Goal: Task Accomplishment & Management: Complete application form

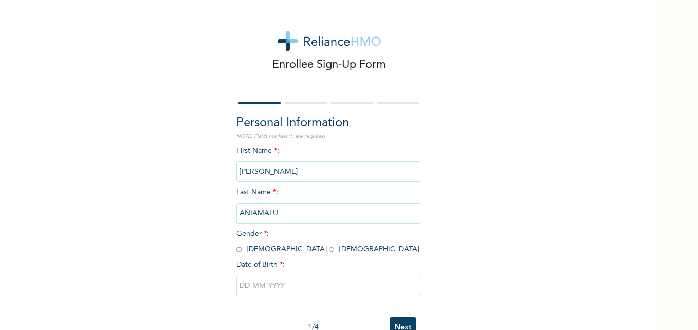
click at [237, 250] on input "radio" at bounding box center [239, 250] width 5 height 10
radio input "true"
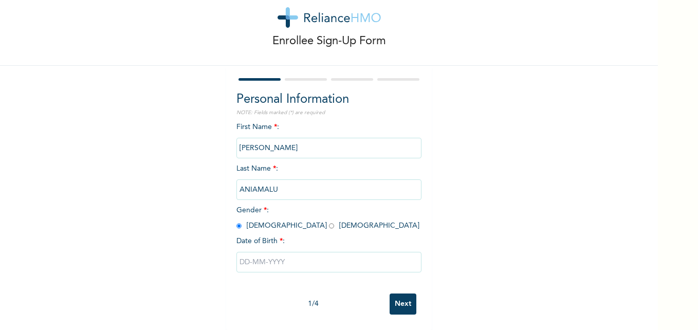
scroll to position [31, 0]
click at [281, 259] on input "text" at bounding box center [329, 262] width 185 height 21
select select "8"
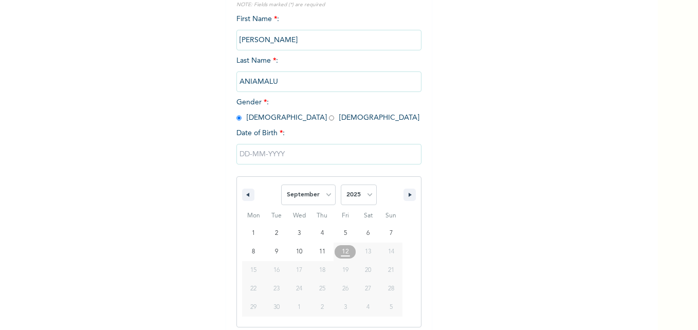
scroll to position [137, 0]
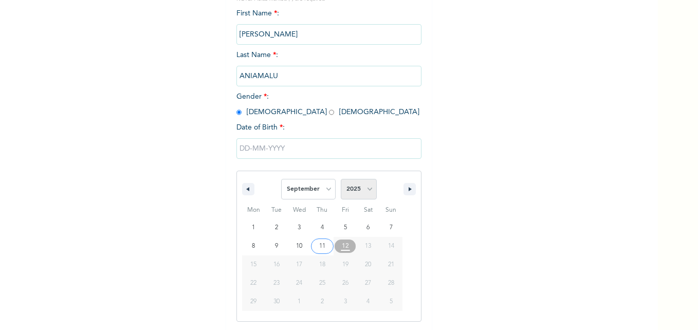
click at [365, 188] on select "2025 2024 2023 2022 2021 2020 2019 2018 2017 2016 2015 2014 2013 2012 2011 2010…" at bounding box center [359, 189] width 36 height 21
select select "1969"
click at [341, 179] on select "2025 2024 2023 2022 2021 2020 2019 2018 2017 2016 2015 2014 2013 2012 2011 2010…" at bounding box center [359, 189] width 36 height 21
click at [325, 189] on select "January February March April May June July August September October November De…" at bounding box center [308, 189] width 55 height 21
select select "9"
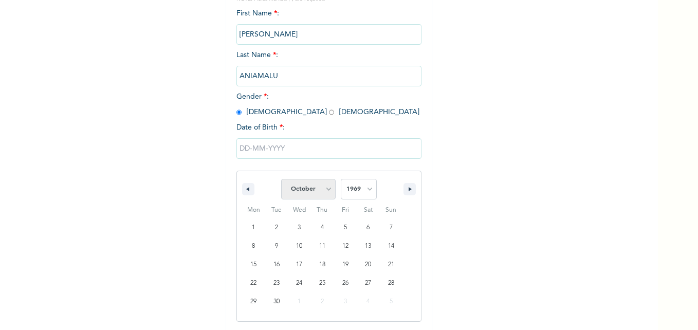
click at [281, 179] on select "January February March April May June July August September October November De…" at bounding box center [308, 189] width 55 height 21
type input "[DATE]"
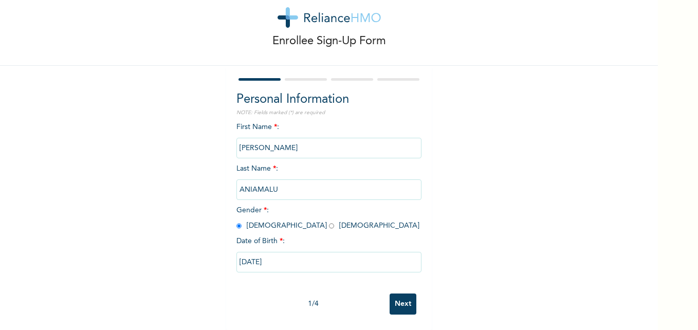
click at [281, 254] on input "[DATE]" at bounding box center [329, 262] width 185 height 21
select select "9"
select select "1969"
click at [397, 297] on input "Next" at bounding box center [403, 304] width 27 height 21
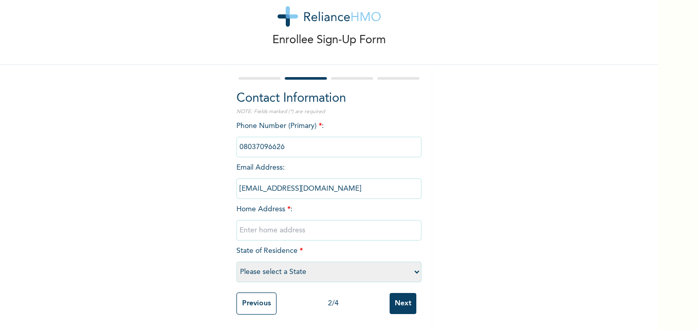
click at [251, 224] on input "text" at bounding box center [329, 230] width 185 height 21
click at [484, 210] on div "Enrollee Sign-Up Form Contact Information NOTE: Fields marked (*) are required …" at bounding box center [329, 152] width 658 height 355
click at [412, 265] on select "Please select a State [PERSON_NAME] (FCT) [PERSON_NAME] Ibom [GEOGRAPHIC_DATA] …" at bounding box center [329, 272] width 185 height 21
select select "15"
click at [237, 262] on select "Please select a State [PERSON_NAME] (FCT) [PERSON_NAME] Ibom [GEOGRAPHIC_DATA] …" at bounding box center [329, 272] width 185 height 21
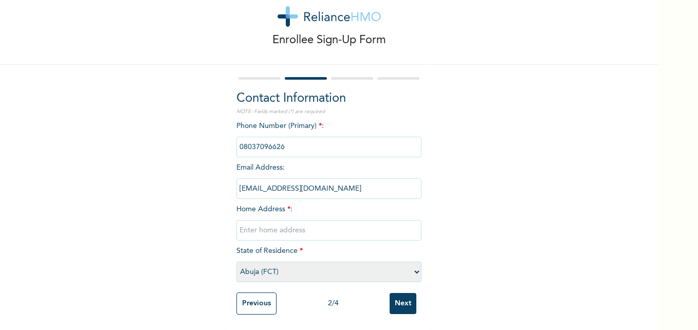
click at [292, 223] on input "text" at bounding box center [329, 230] width 185 height 21
type input "Abuja"
click at [402, 297] on input "Next" at bounding box center [403, 303] width 27 height 21
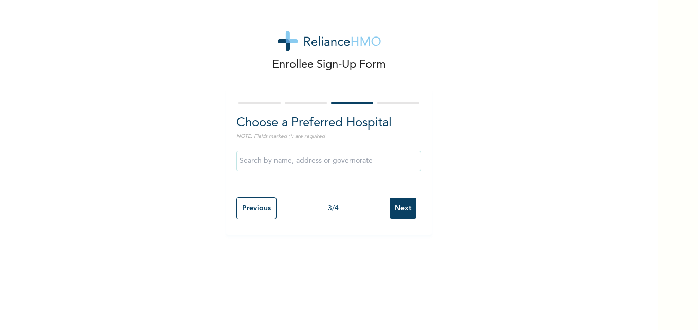
click at [396, 211] on input "Next" at bounding box center [403, 208] width 27 height 21
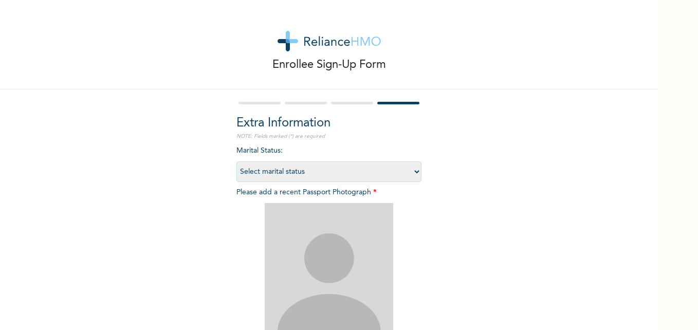
click at [413, 173] on select "Select marital status [DEMOGRAPHIC_DATA] Married [DEMOGRAPHIC_DATA] Widow/[DEMO…" at bounding box center [329, 171] width 185 height 21
select select "2"
click at [237, 161] on select "Select marital status [DEMOGRAPHIC_DATA] Married [DEMOGRAPHIC_DATA] Widow/[DEMO…" at bounding box center [329, 171] width 185 height 21
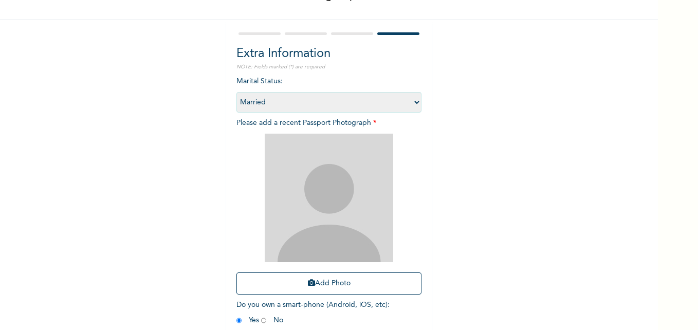
scroll to position [82, 0]
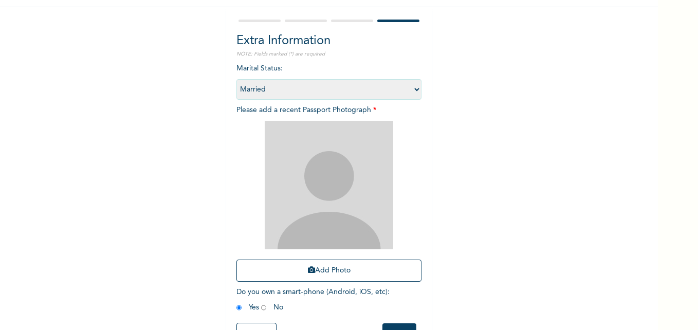
click at [457, 210] on div "Enrollee Sign-Up Form Extra Information NOTE: Fields marked (*) are required Ma…" at bounding box center [329, 139] width 658 height 443
click at [319, 274] on button "Add Photo" at bounding box center [329, 271] width 185 height 22
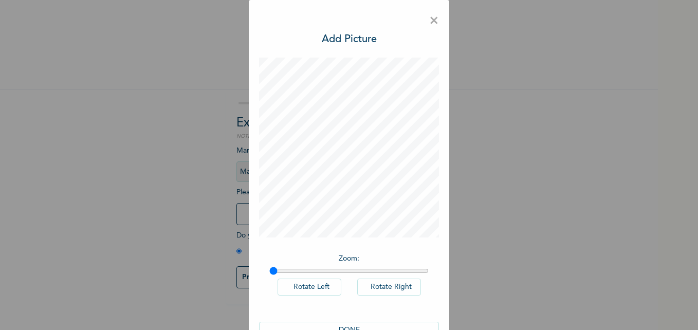
scroll to position [0, 0]
click at [348, 325] on button "DONE" at bounding box center [349, 330] width 180 height 17
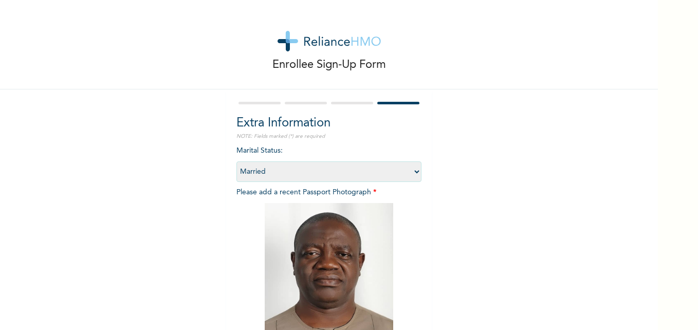
scroll to position [106, 0]
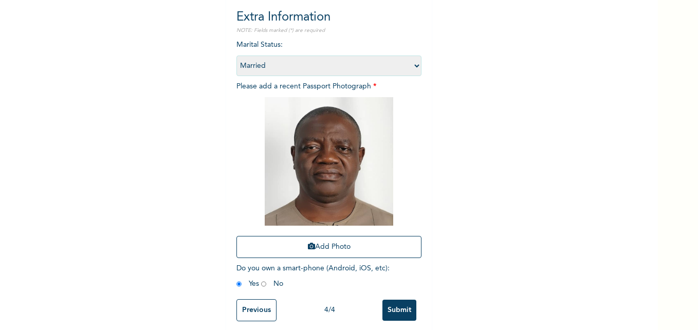
click at [397, 310] on input "Submit" at bounding box center [400, 310] width 34 height 21
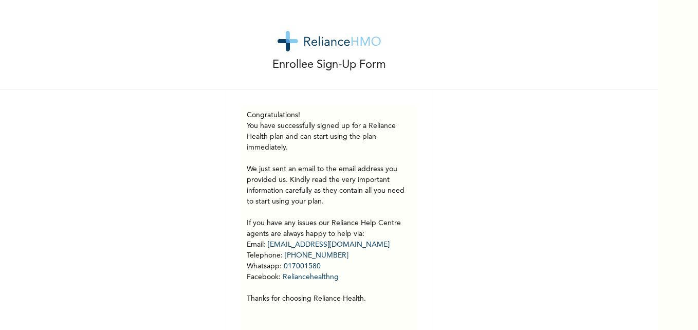
scroll to position [24, 0]
